Goal: Transaction & Acquisition: Obtain resource

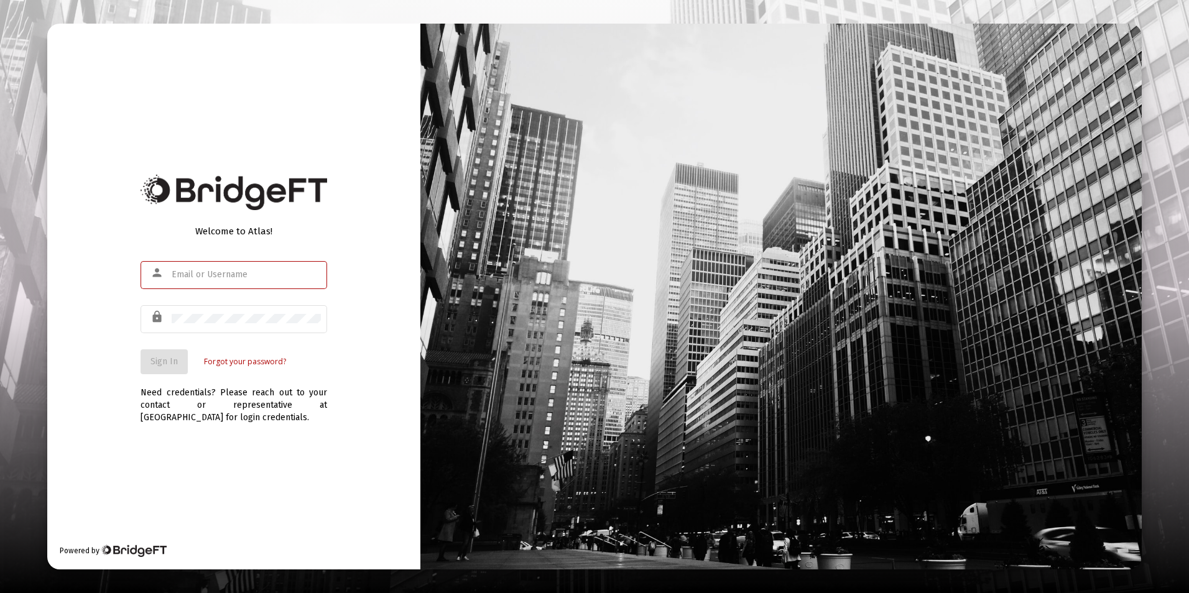
click at [232, 274] on input "text" at bounding box center [246, 275] width 149 height 10
type input "[EMAIL_ADDRESS][DOMAIN_NAME]"
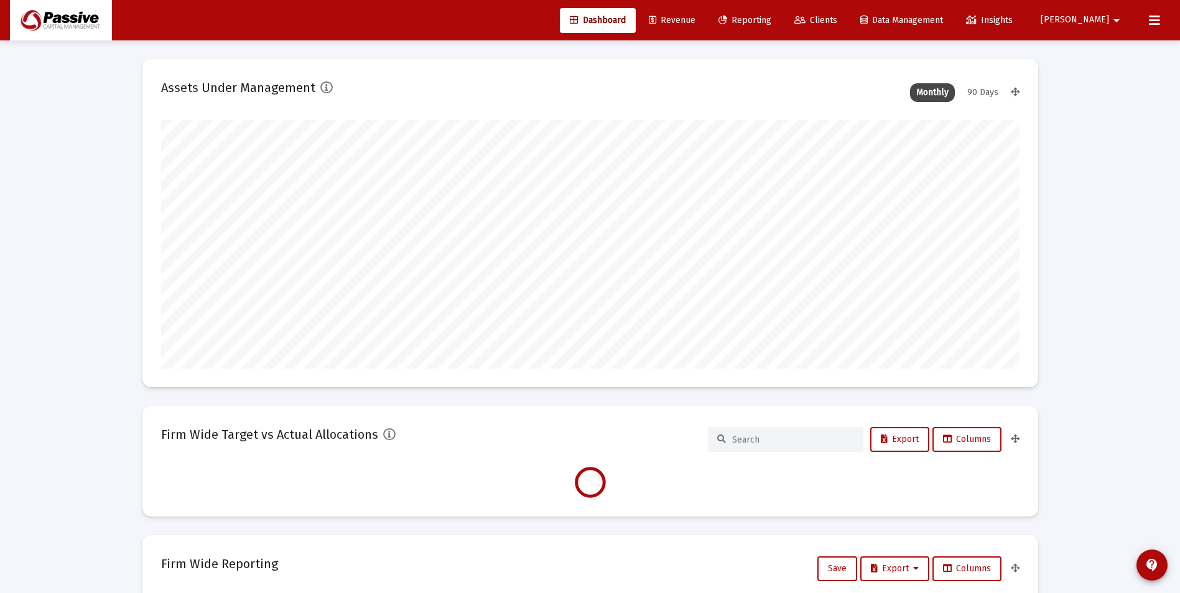
type input "[DATE]"
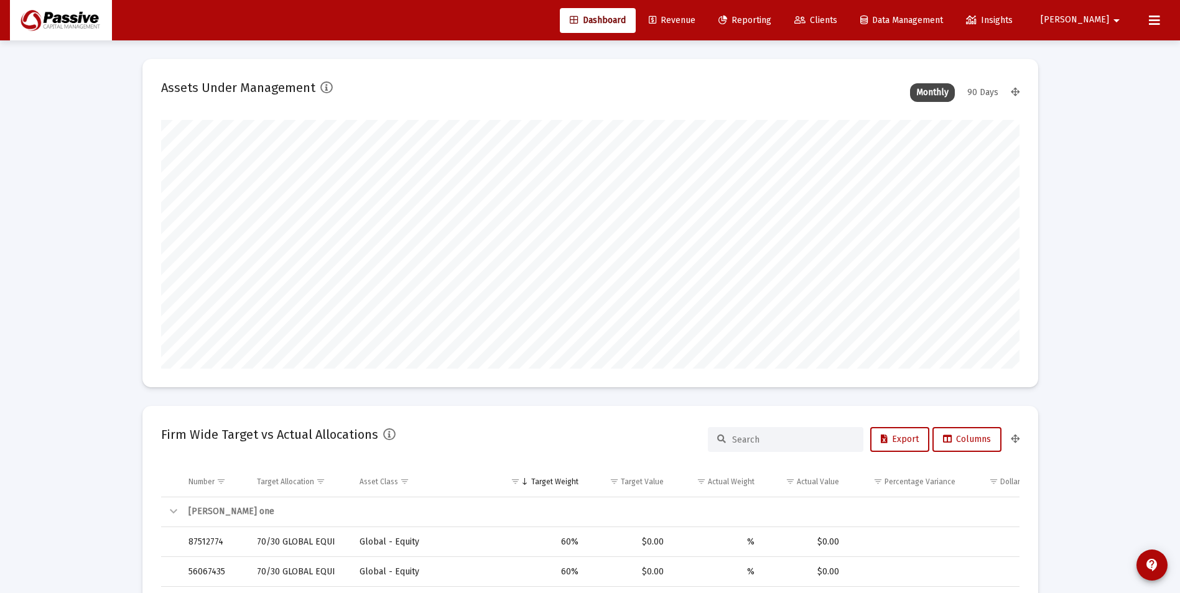
click at [771, 22] on span "Reporting" at bounding box center [744, 20] width 53 height 11
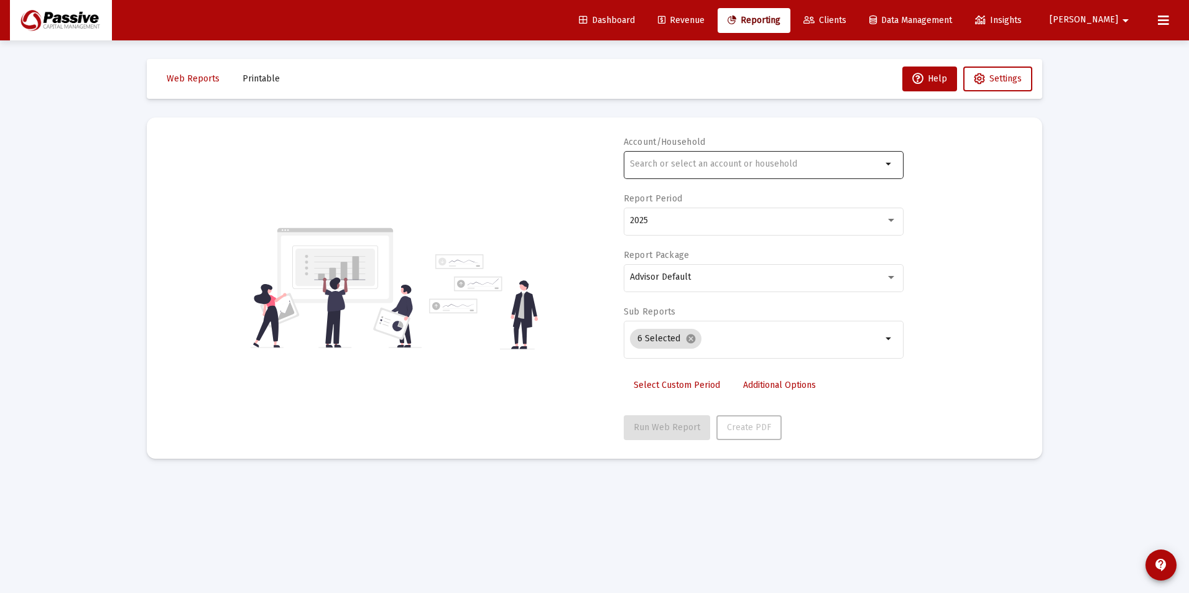
click at [808, 161] on input "text" at bounding box center [756, 164] width 252 height 10
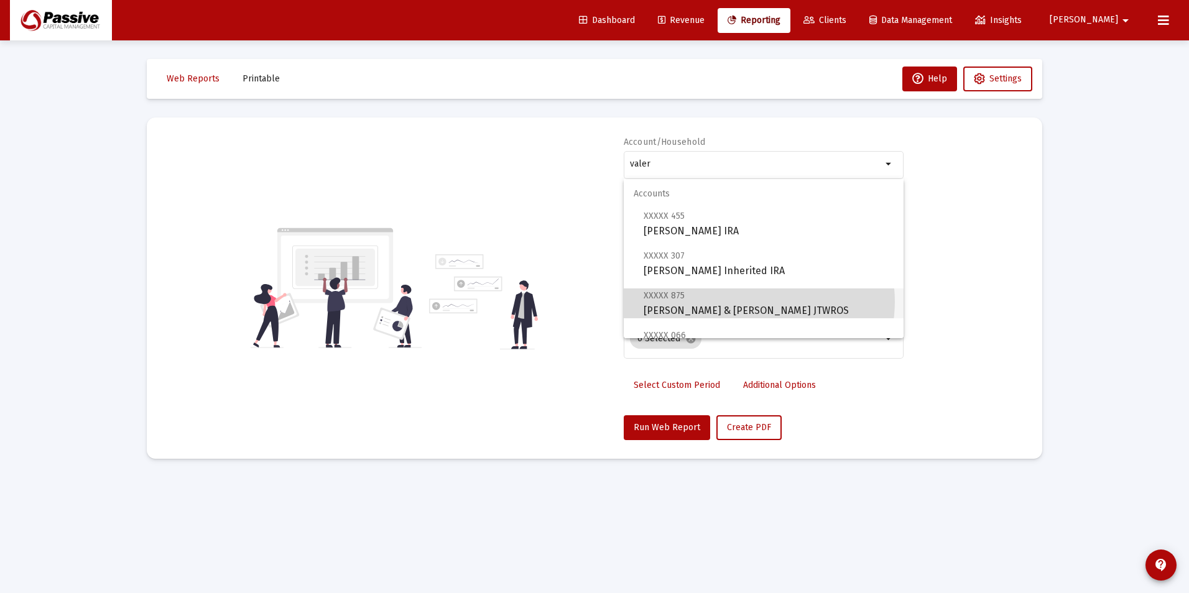
click at [757, 302] on span "XXXXX 875 [PERSON_NAME] & [PERSON_NAME] JTWROS" at bounding box center [769, 303] width 250 height 30
type input "[PERSON_NAME] & [PERSON_NAME] JTWROS"
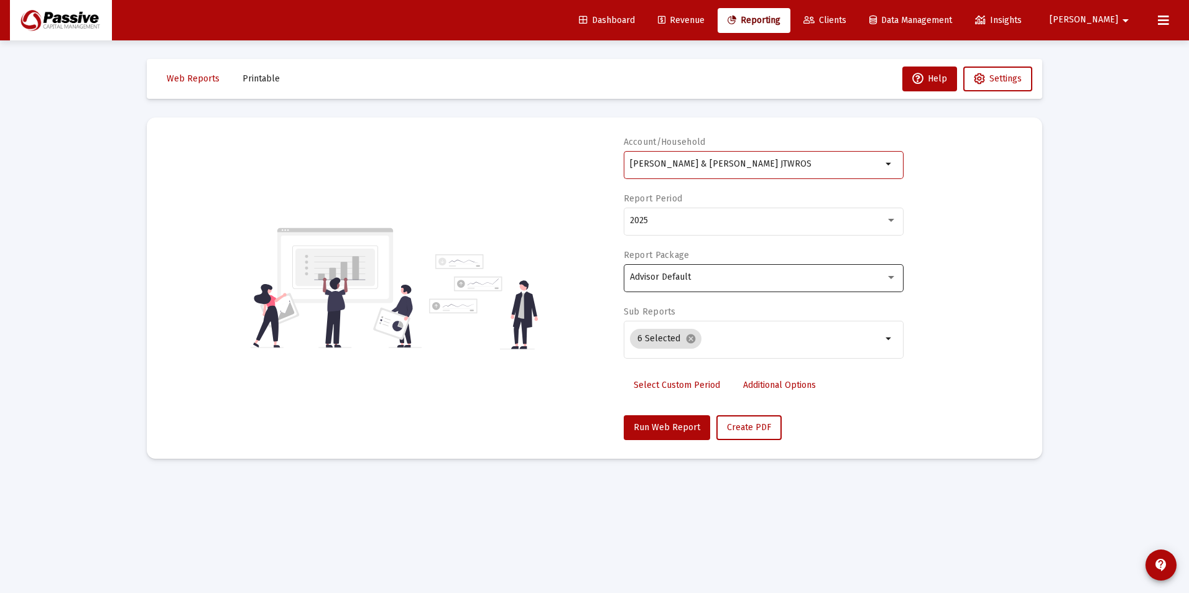
click at [690, 283] on div "Advisor Default" at bounding box center [763, 277] width 267 height 30
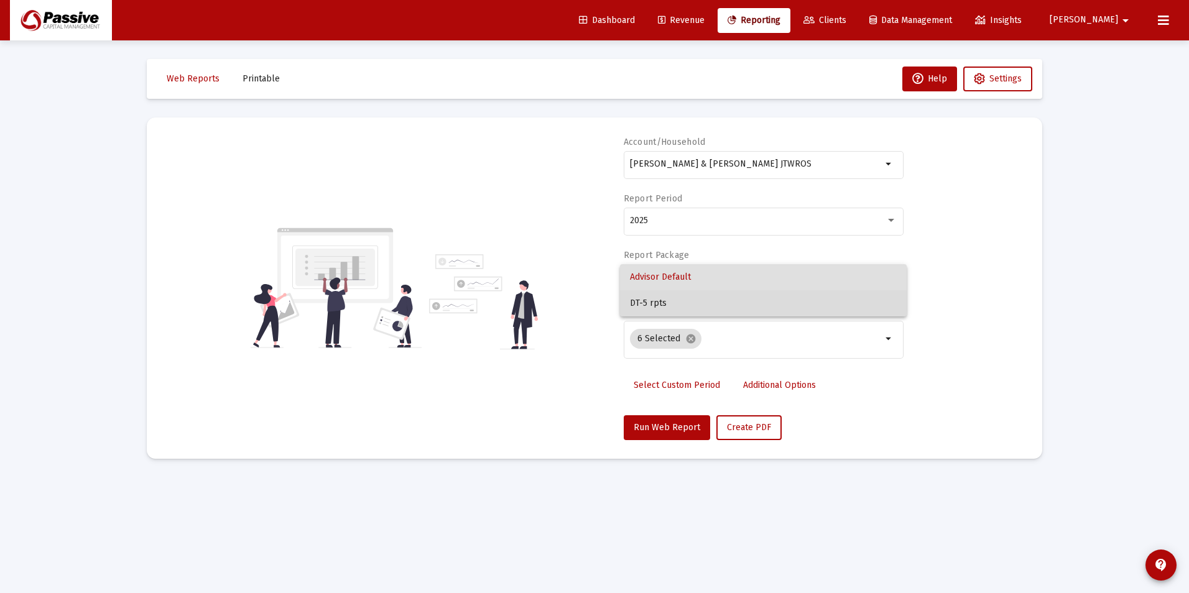
click at [684, 301] on span "DT-5 rpts" at bounding box center [763, 303] width 267 height 26
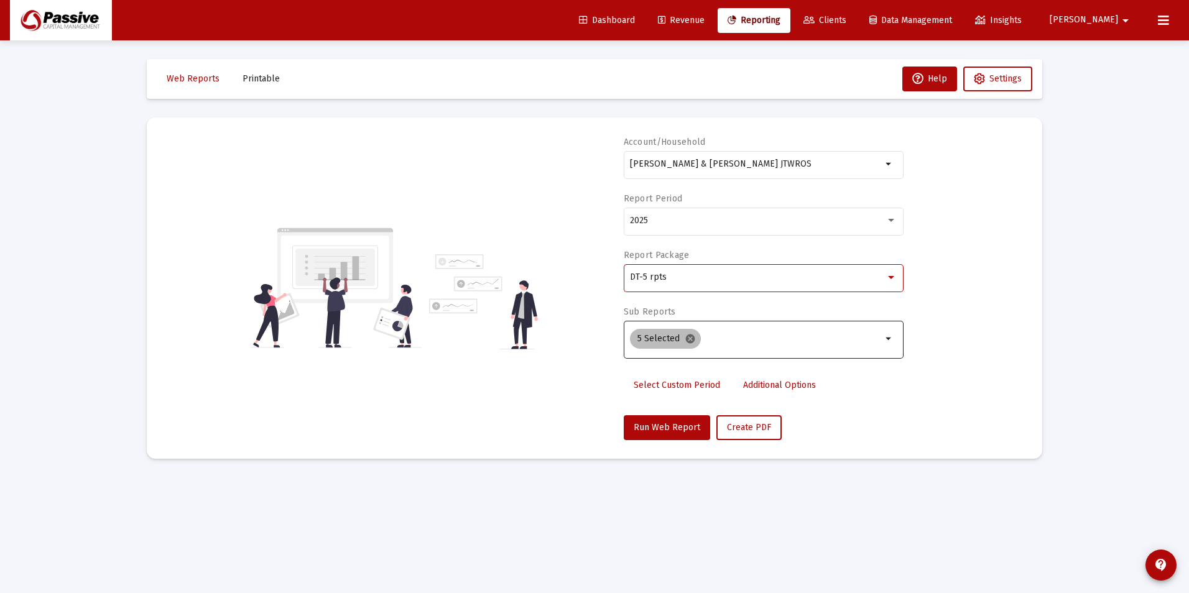
click at [687, 340] on mat-icon "cancel" at bounding box center [690, 338] width 11 height 11
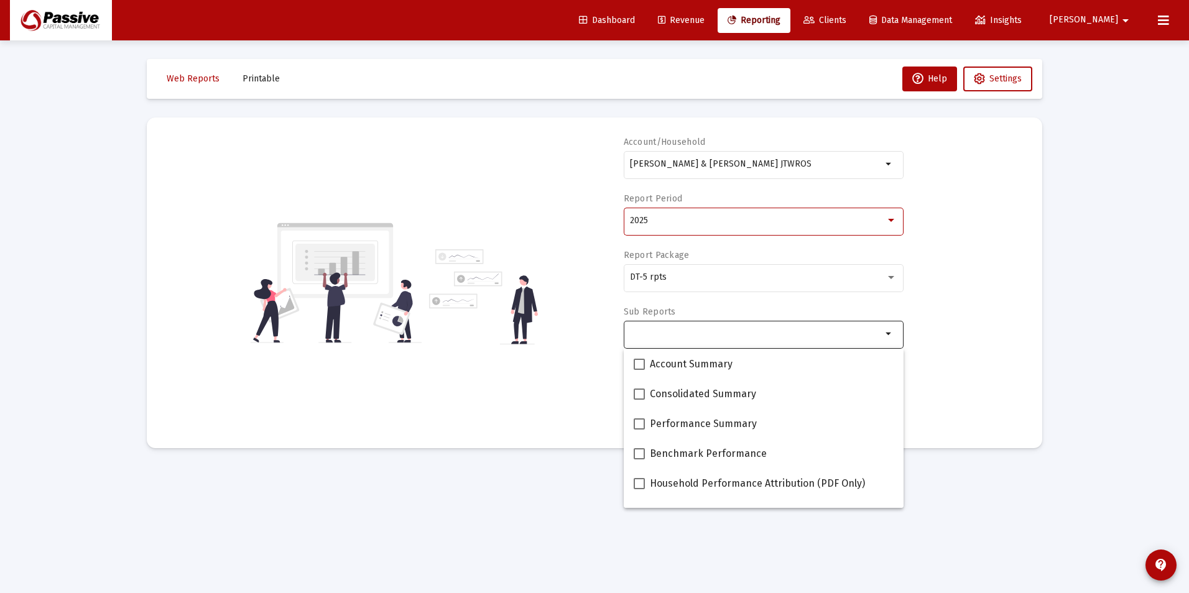
click at [676, 221] on div "2025" at bounding box center [758, 221] width 256 height 10
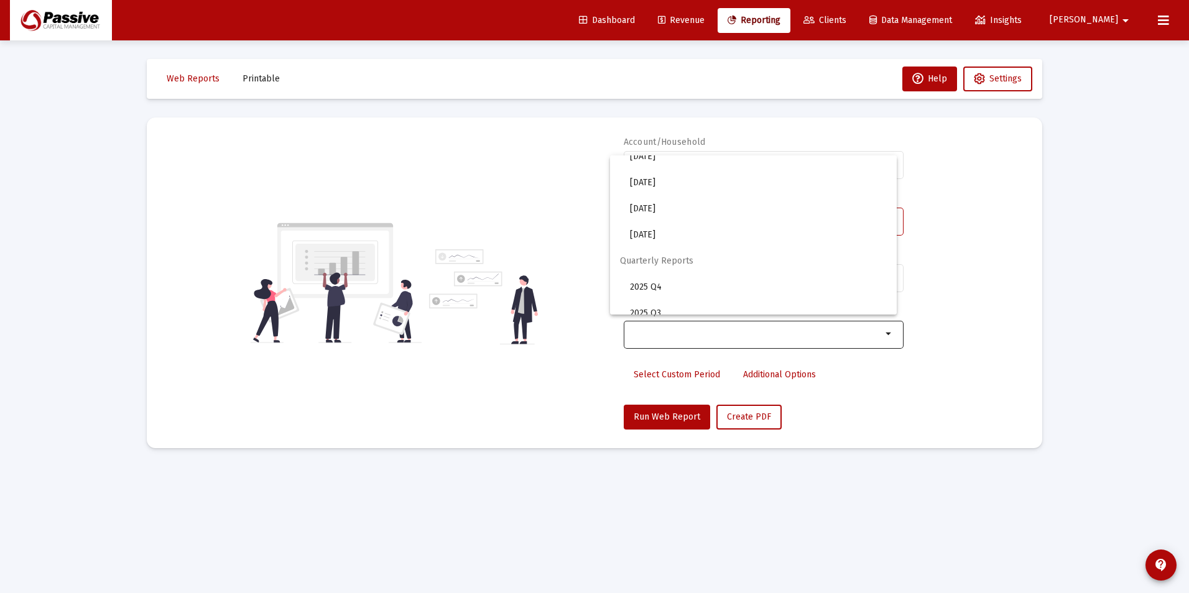
scroll to position [373, 0]
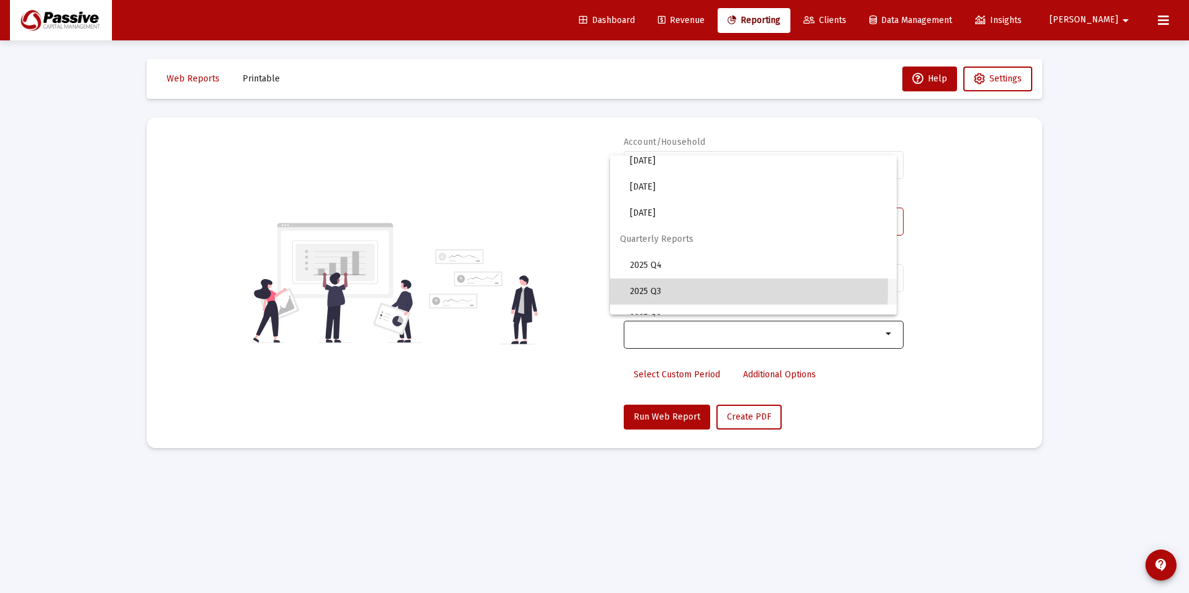
click at [676, 289] on span "2025 Q3" at bounding box center [758, 292] width 257 height 26
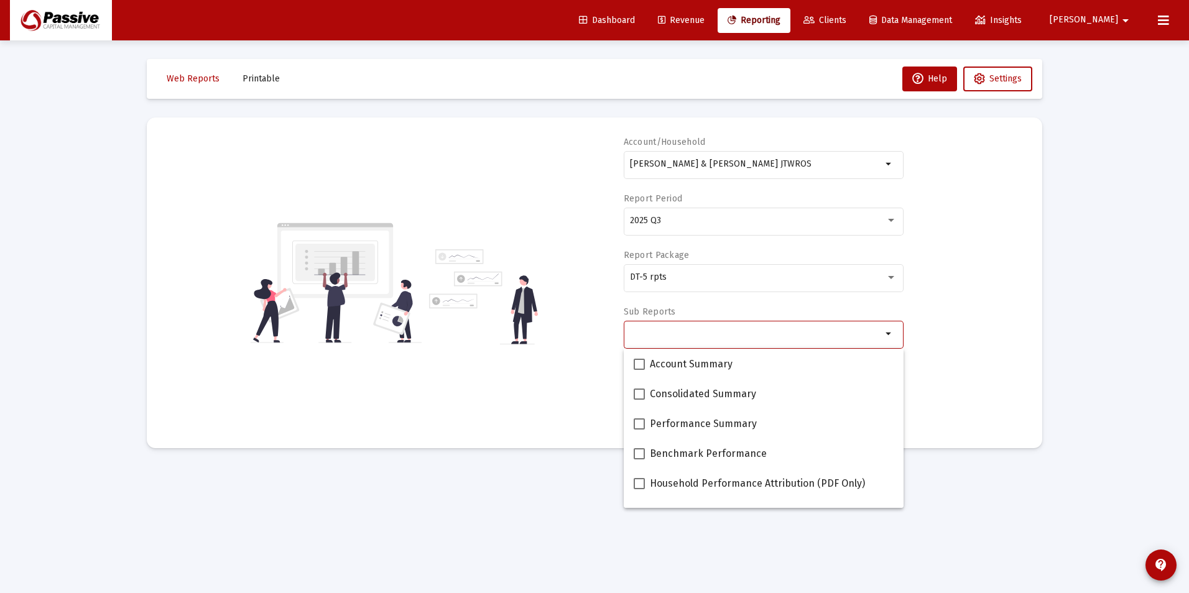
click at [675, 334] on input "Selection" at bounding box center [756, 334] width 252 height 10
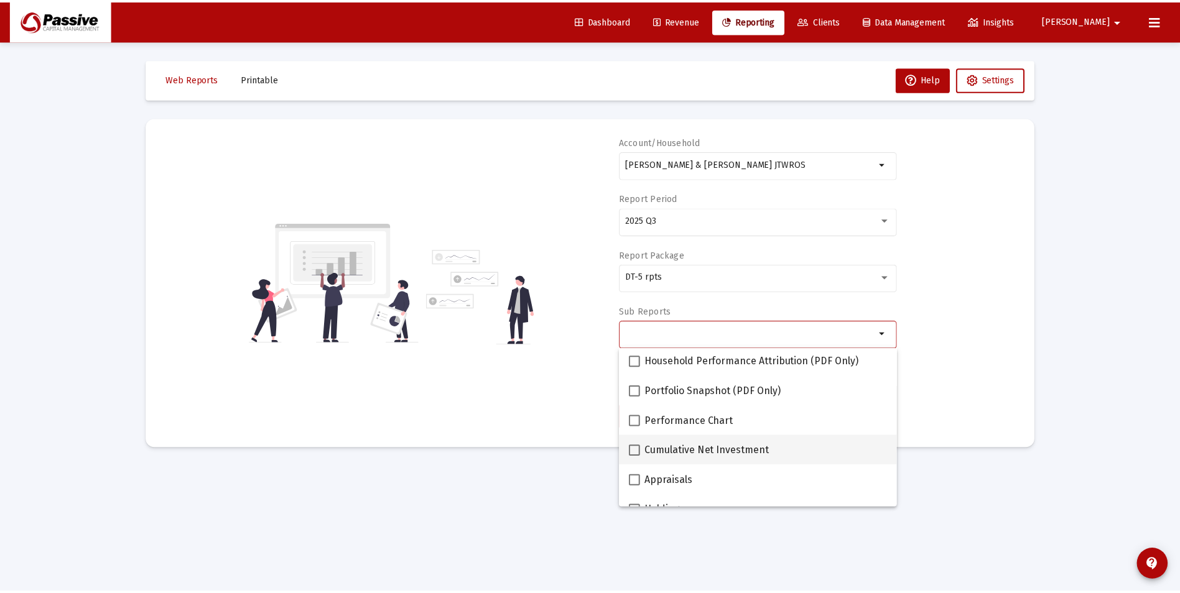
scroll to position [124, 0]
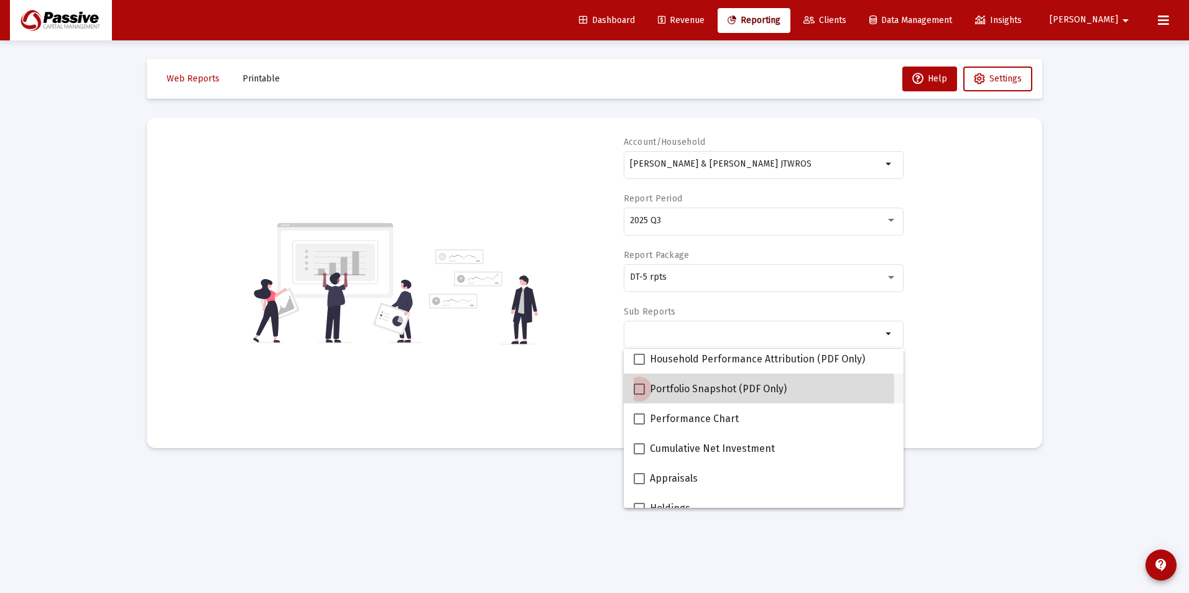
click at [639, 389] on span at bounding box center [639, 389] width 11 height 11
click at [639, 395] on input "Portfolio Snapshot (PDF Only)" at bounding box center [639, 395] width 1 height 1
checkbox input "true"
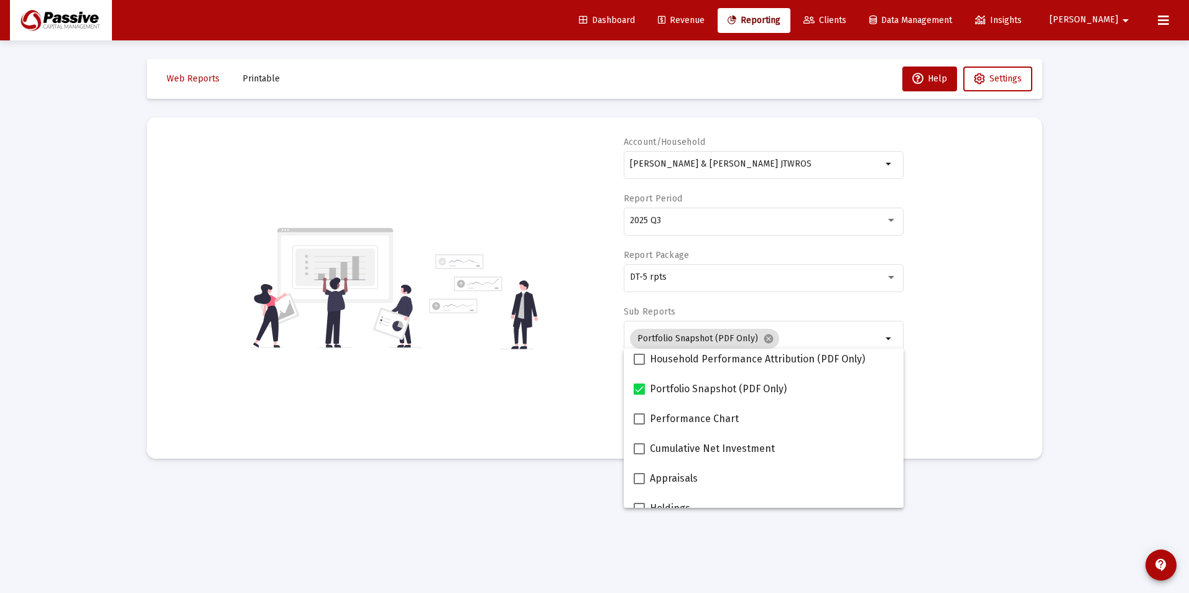
click at [940, 366] on div "Account/[PERSON_NAME] [PERSON_NAME] & [PERSON_NAME] JTWROS arrow_drop_down Repo…" at bounding box center [594, 288] width 858 height 304
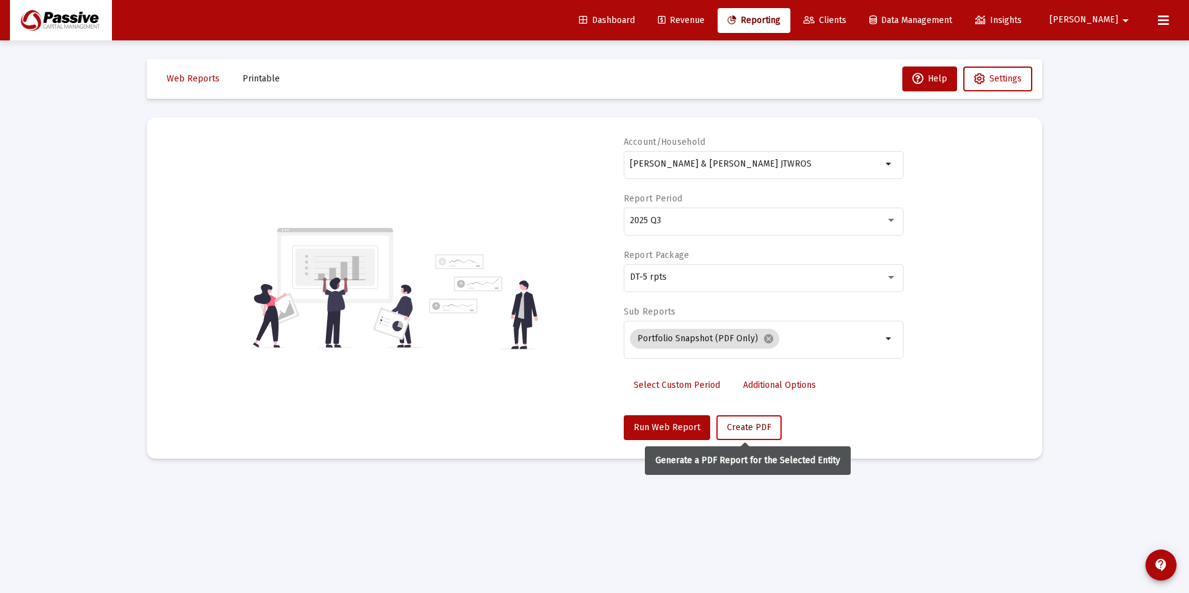
click at [752, 430] on span "Create PDF" at bounding box center [749, 427] width 44 height 11
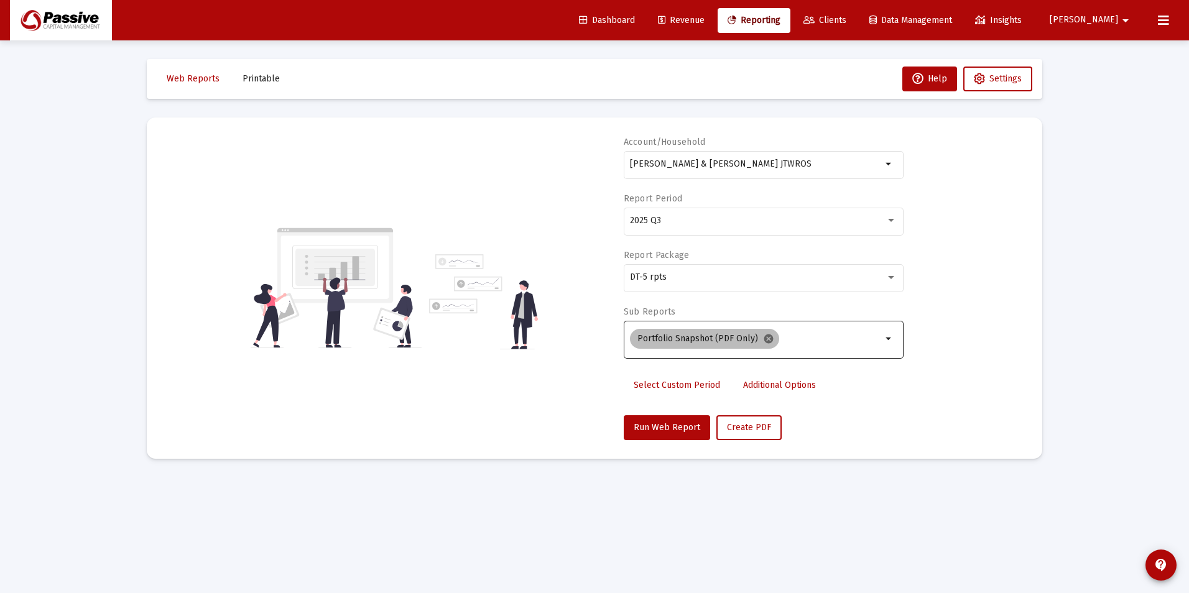
click at [766, 336] on mat-icon "cancel" at bounding box center [768, 338] width 11 height 11
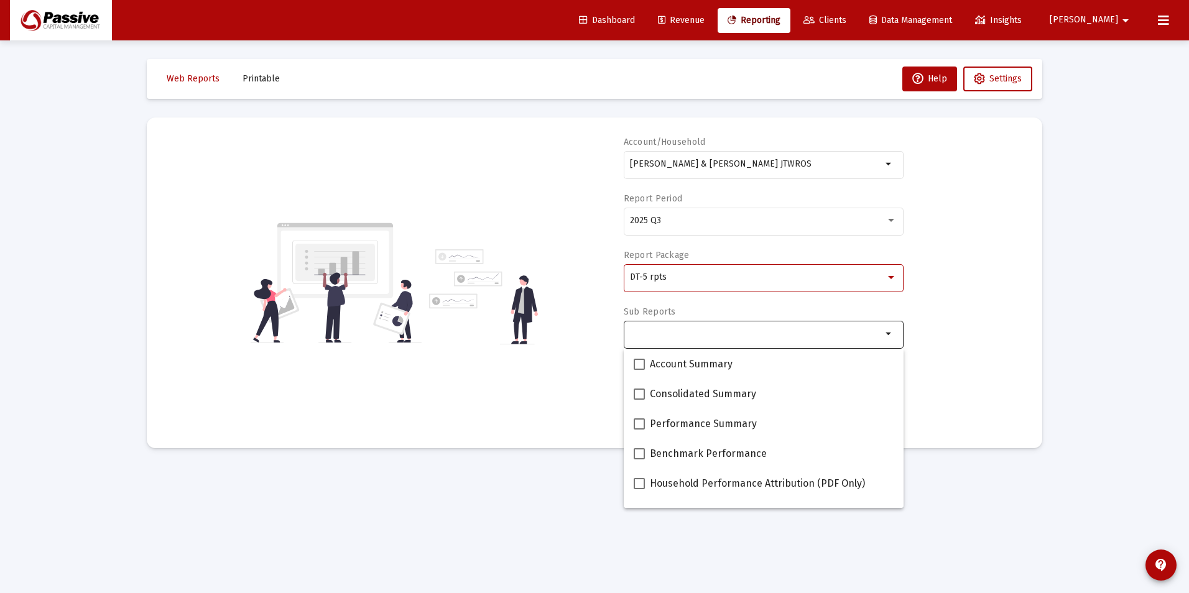
click at [691, 278] on div "DT-5 rpts" at bounding box center [758, 277] width 256 height 10
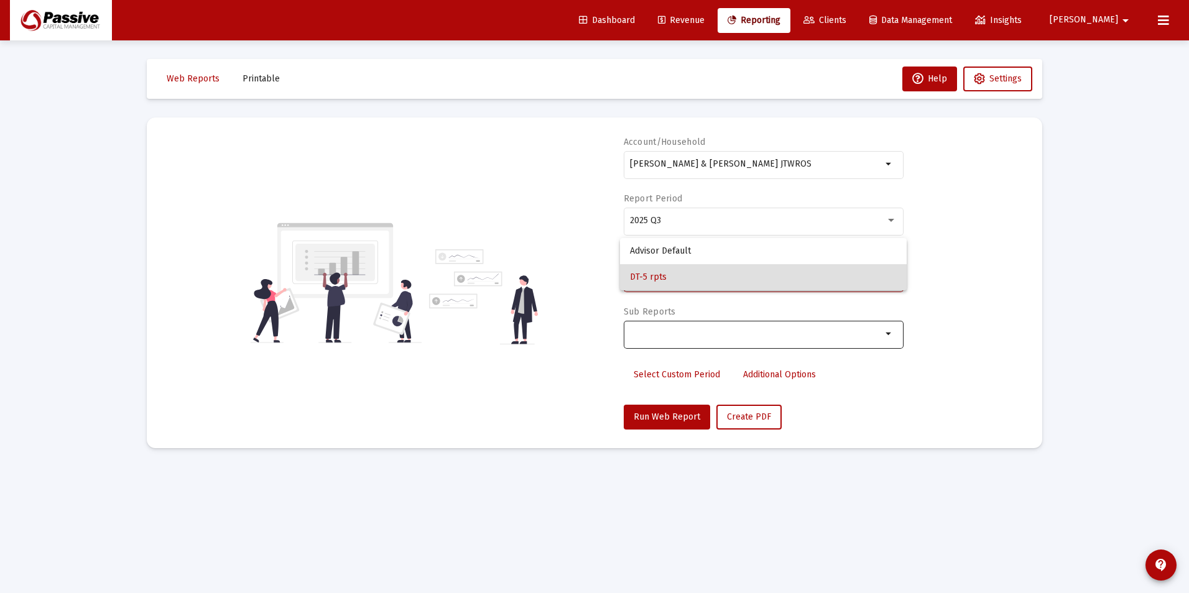
click at [664, 279] on span "DT-5 rpts" at bounding box center [763, 277] width 267 height 26
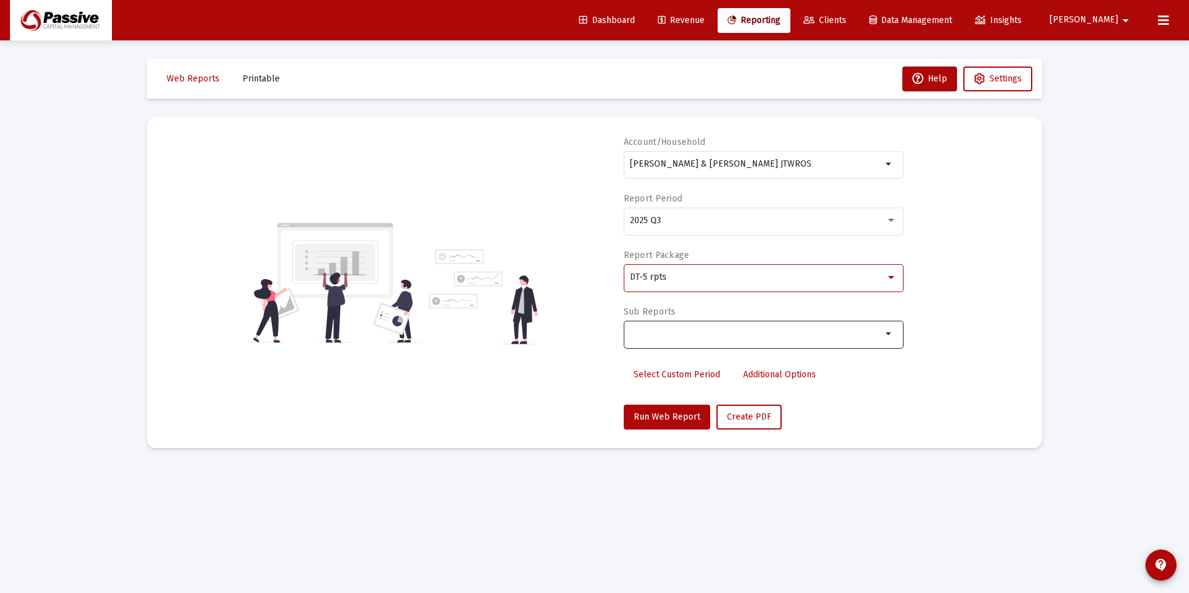
click at [665, 276] on span "DT-5 rpts" at bounding box center [648, 277] width 37 height 11
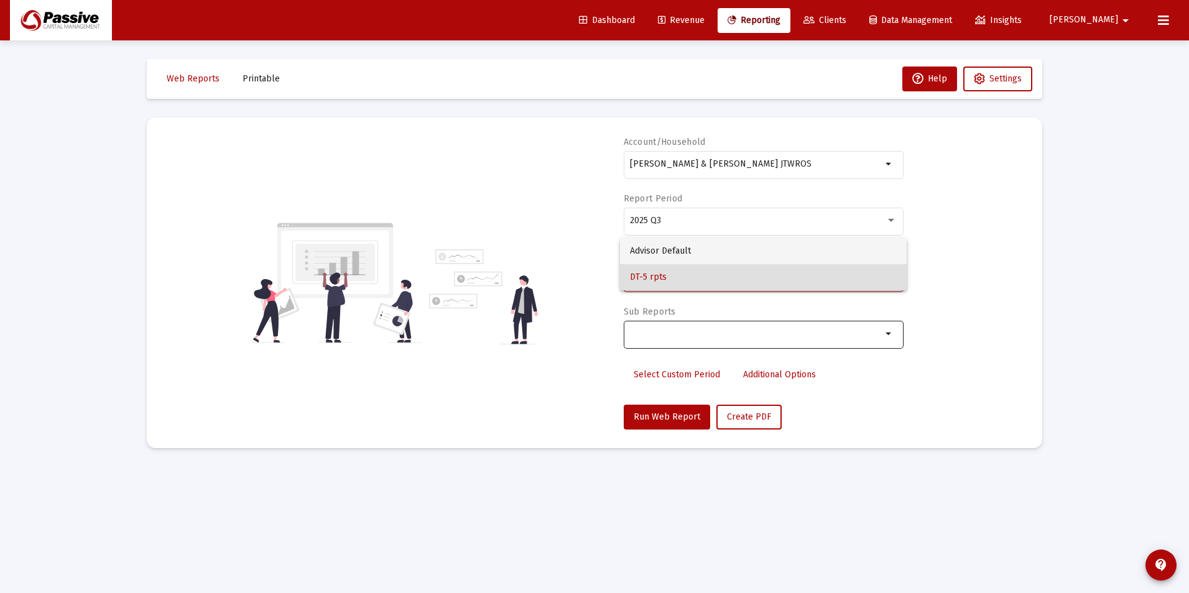
click at [682, 254] on span "Advisor Default" at bounding box center [763, 251] width 267 height 26
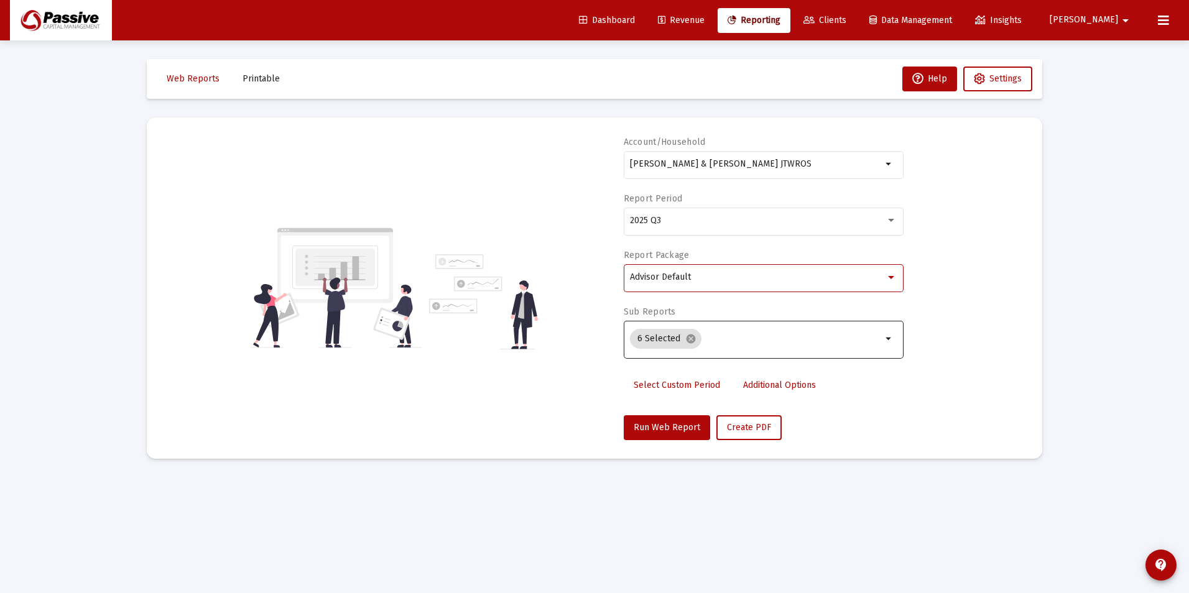
click at [721, 281] on div "Advisor Default" at bounding box center [758, 277] width 256 height 10
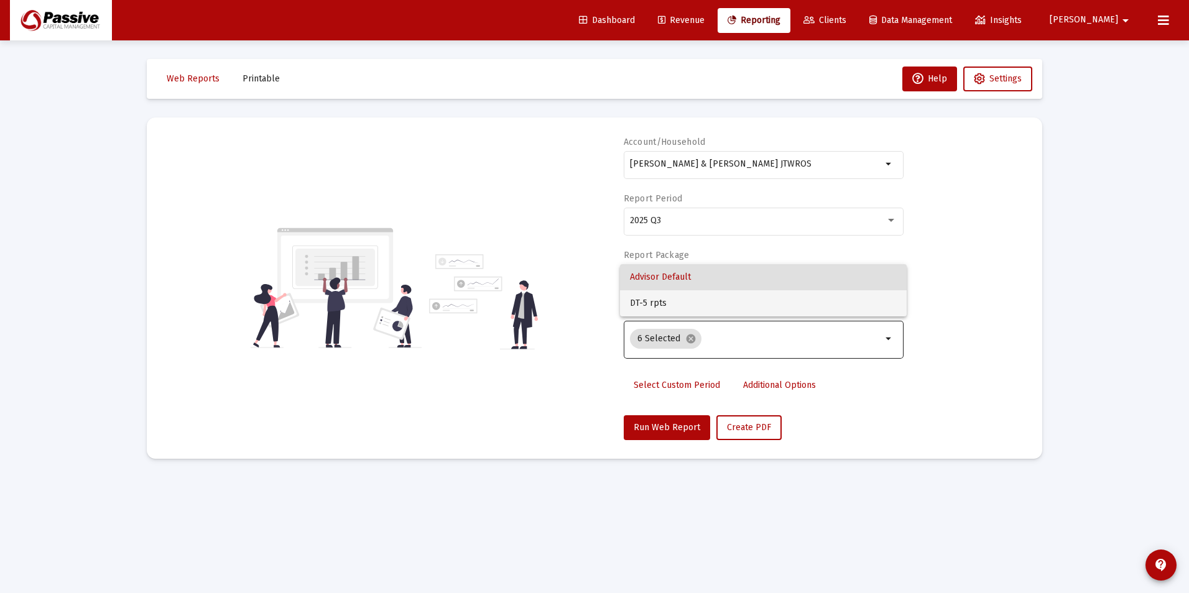
click at [695, 304] on span "DT-5 rpts" at bounding box center [763, 303] width 267 height 26
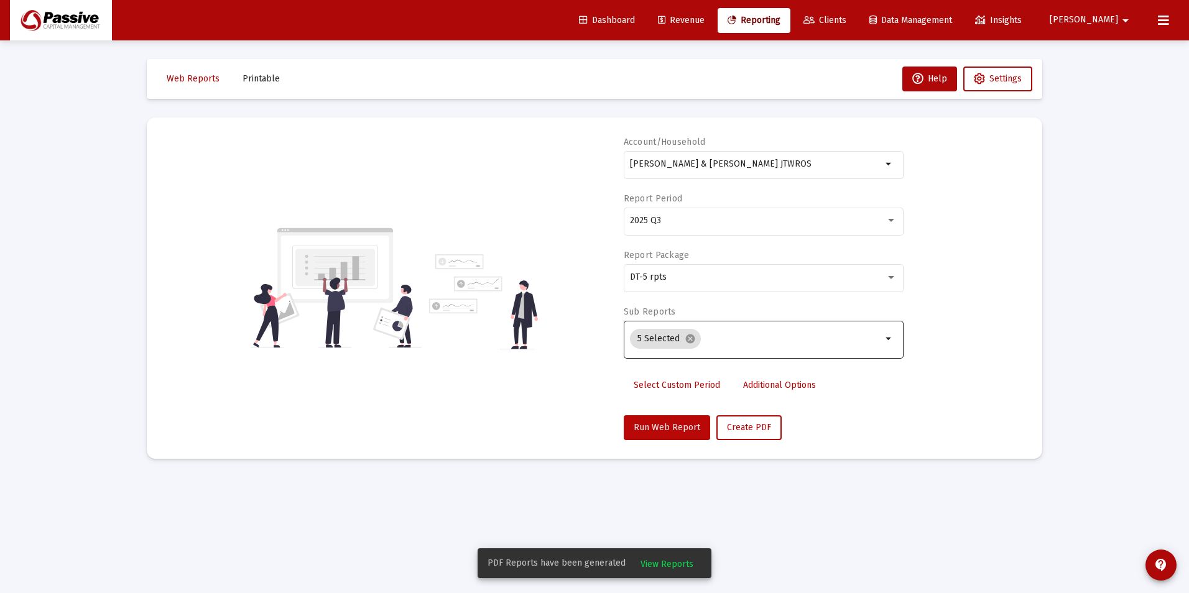
click at [672, 429] on span "Run Web Report" at bounding box center [667, 427] width 67 height 11
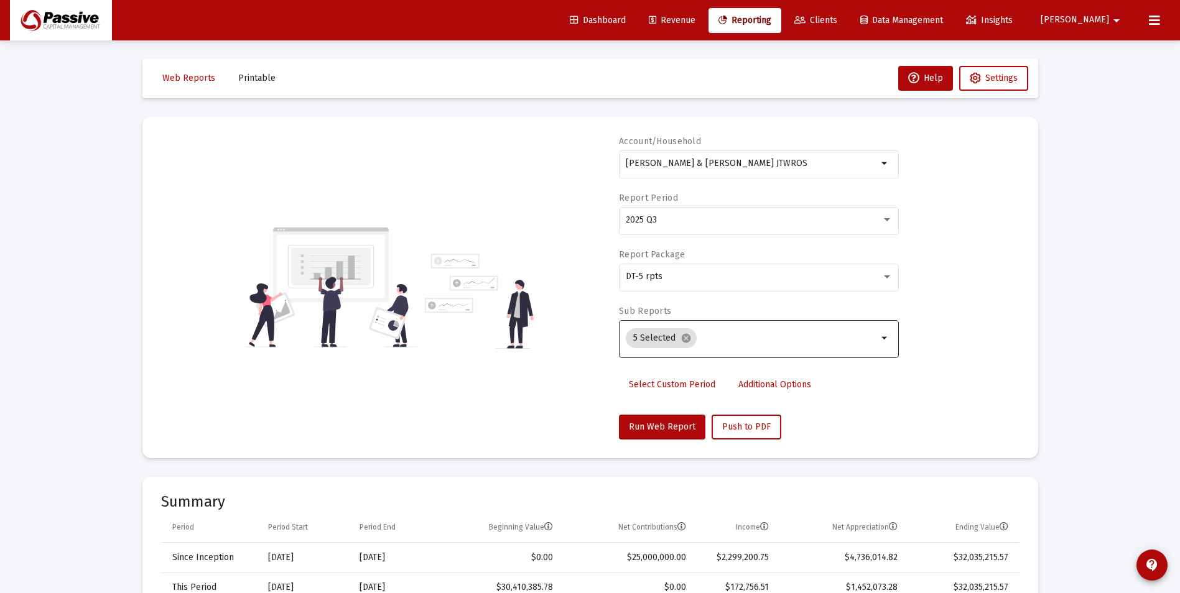
scroll to position [0, 0]
click at [254, 76] on span "Printable" at bounding box center [256, 78] width 37 height 11
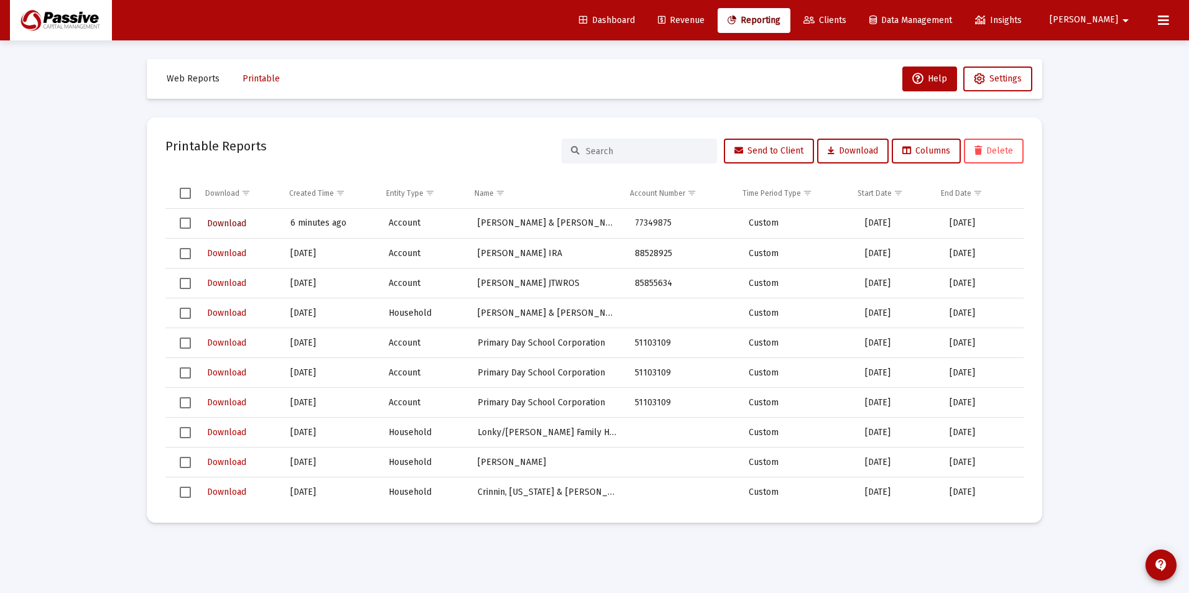
click at [225, 221] on span "Download" at bounding box center [226, 223] width 39 height 11
click at [213, 81] on span "Web Reports" at bounding box center [193, 78] width 53 height 11
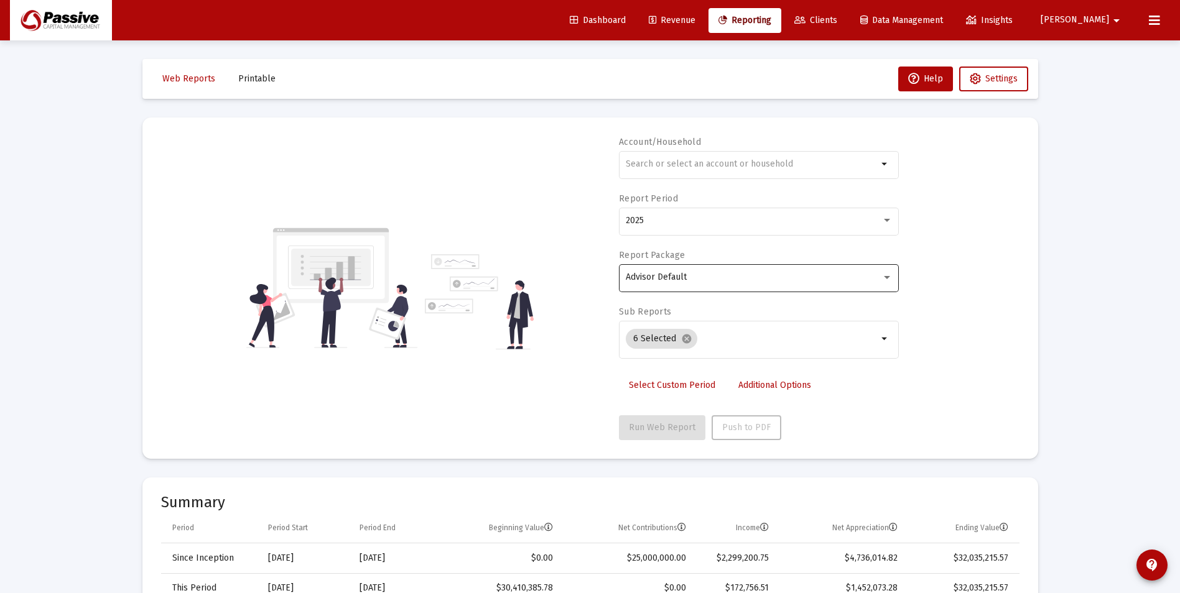
click at [702, 277] on div "Advisor Default" at bounding box center [754, 277] width 256 height 10
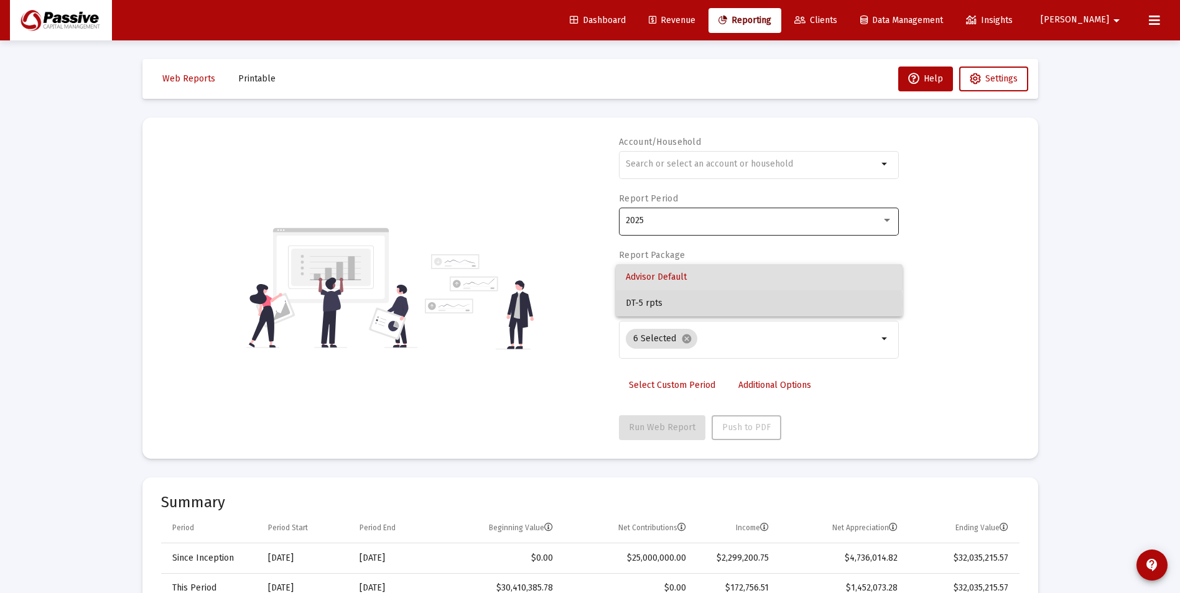
drag, startPoint x: 700, startPoint y: 304, endPoint x: 708, endPoint y: 232, distance: 72.0
click at [700, 301] on span "DT-5 rpts" at bounding box center [759, 303] width 267 height 26
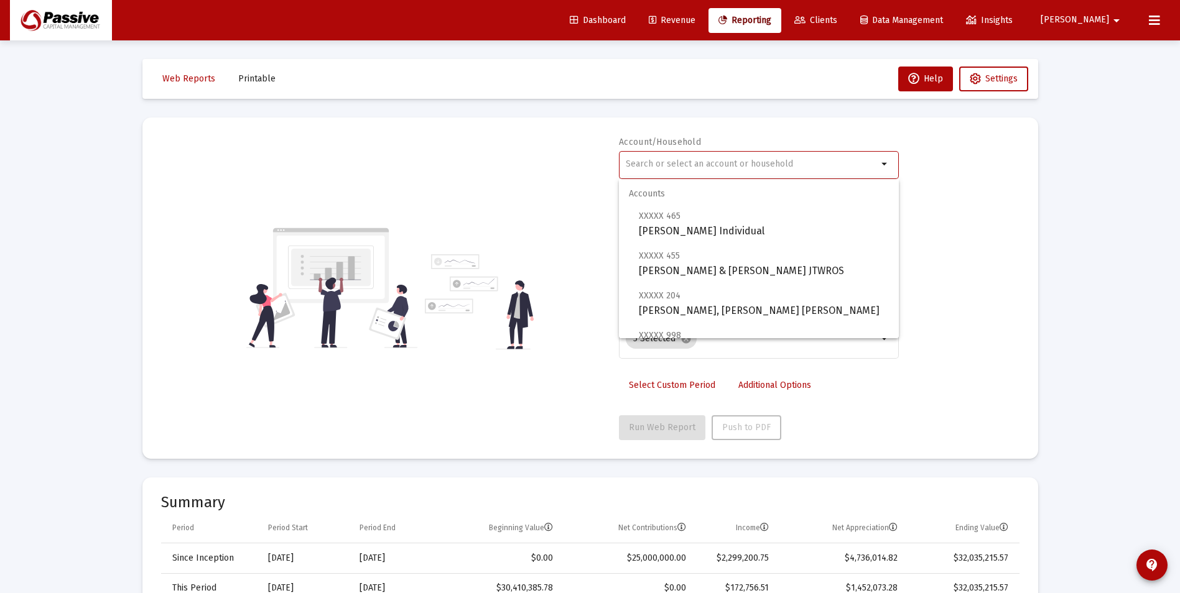
click at [711, 165] on input "text" at bounding box center [752, 164] width 252 height 10
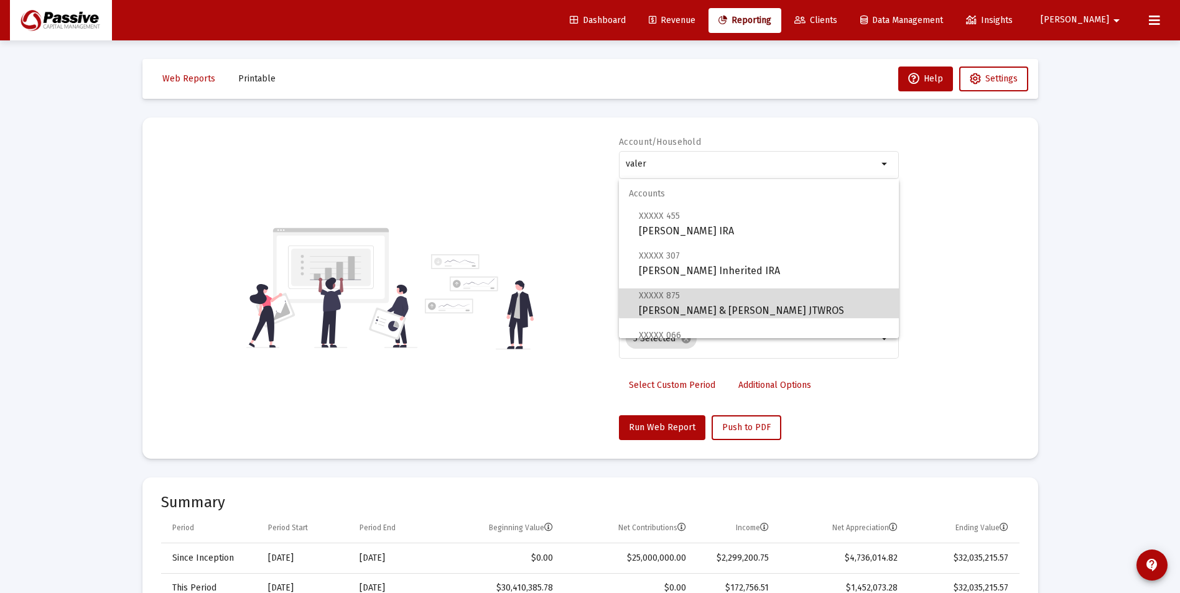
click at [762, 302] on span "XXXXX 875 [PERSON_NAME] & [PERSON_NAME] JTWROS" at bounding box center [764, 303] width 250 height 30
type input "[PERSON_NAME] & [PERSON_NAME] JTWROS"
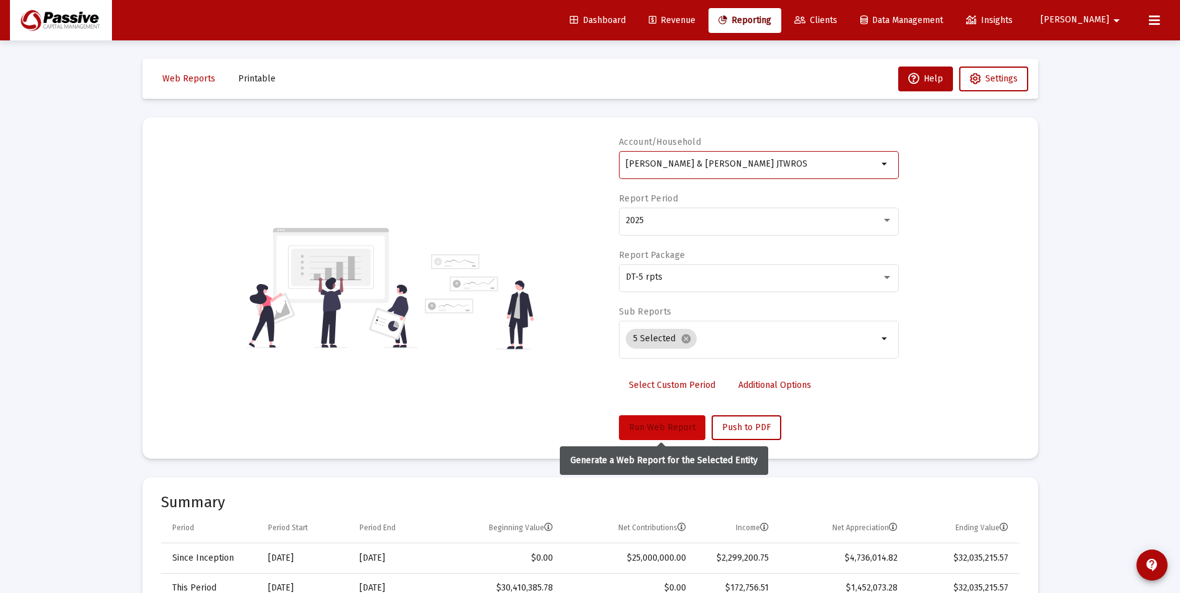
click at [669, 430] on span "Run Web Report" at bounding box center [662, 427] width 67 height 11
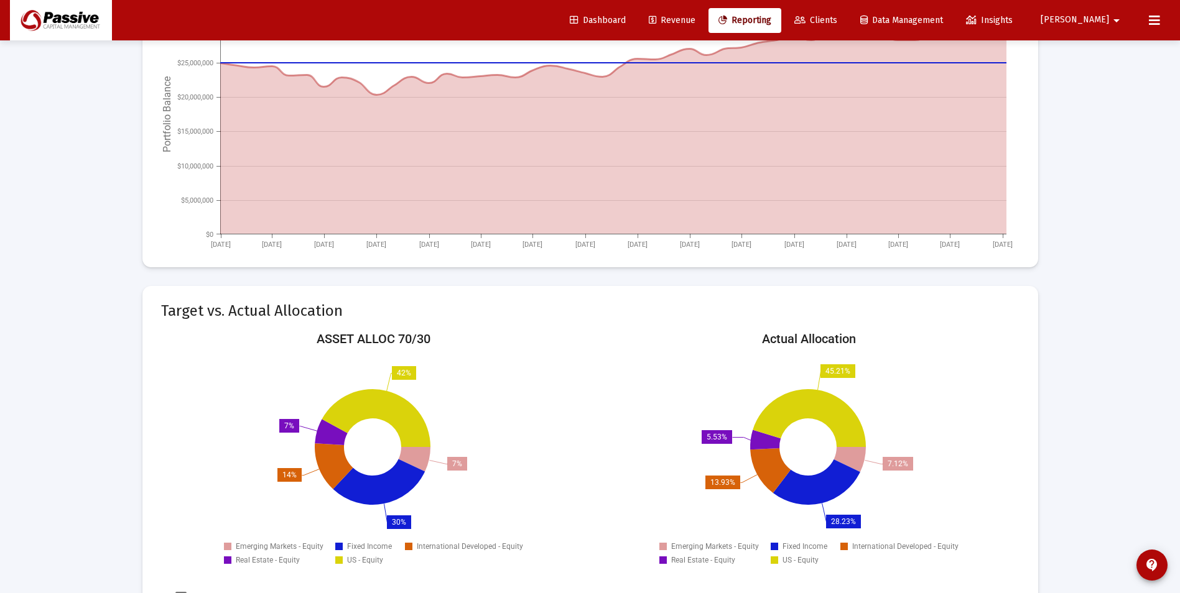
scroll to position [1493, 0]
